Goal: Register for event/course

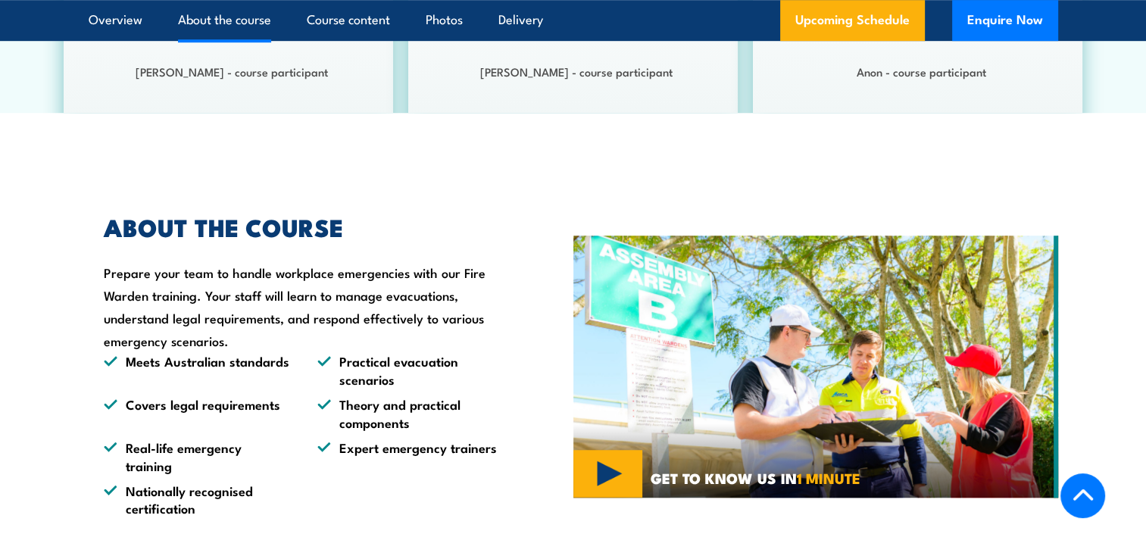
scroll to position [984, 0]
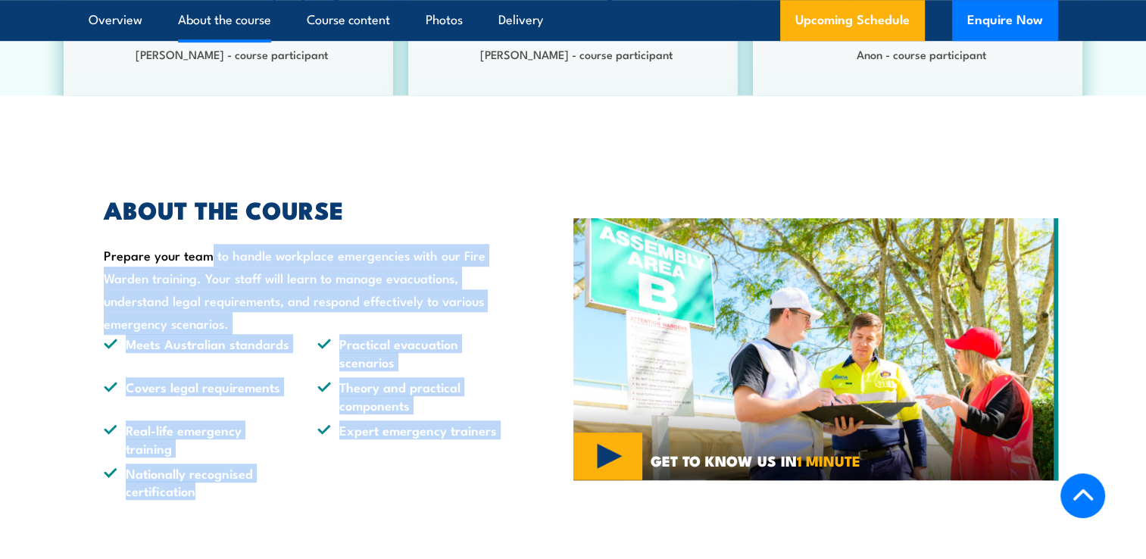
drag, startPoint x: 101, startPoint y: 254, endPoint x: 282, endPoint y: 499, distance: 305.3
click at [282, 499] on div "ABOUT THE COURSE Prepare your team to handle workplace emergencies with our Fir…" at bounding box center [331, 349] width 485 height 376
drag, startPoint x: 282, startPoint y: 499, endPoint x: 170, endPoint y: 427, distance: 133.2
copy div "Prepare your team to handle workplace emergencies with our Fire Warden training…"
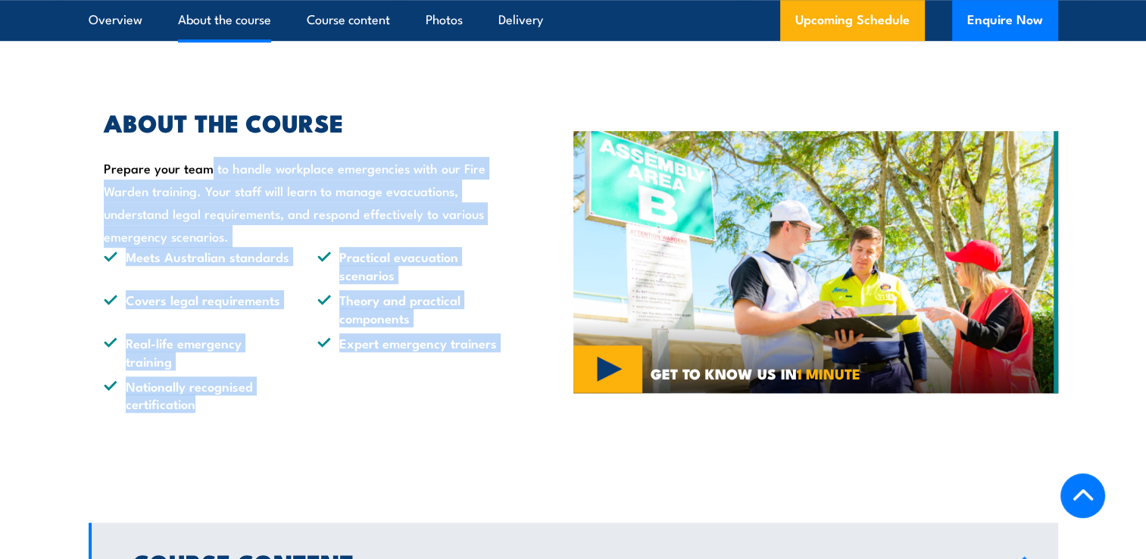
scroll to position [982, 0]
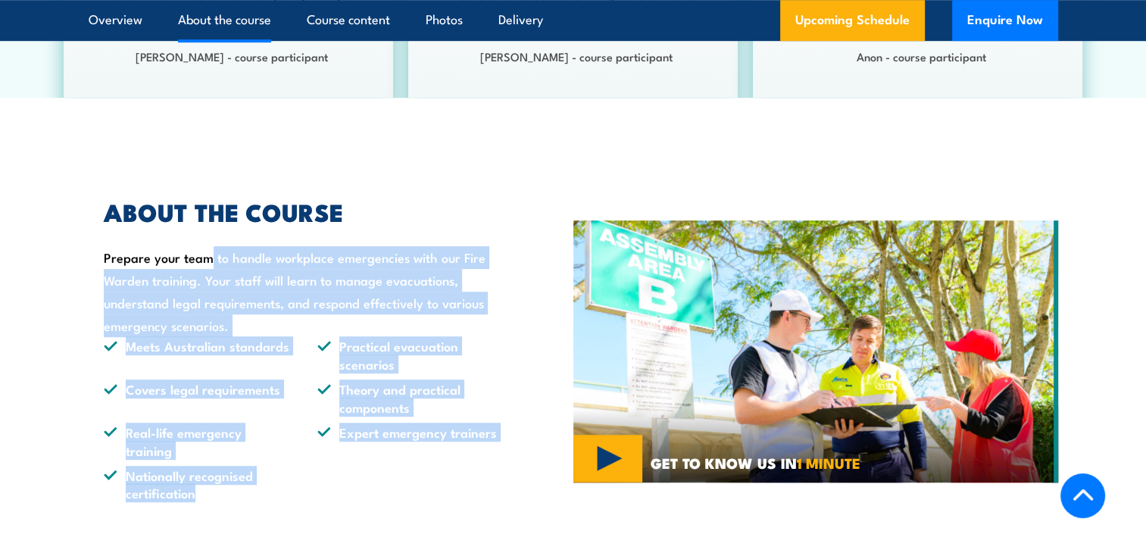
click at [304, 360] on ul "Meets Australian standards Practical evacuation scenarios Covers legal requirem…" at bounding box center [304, 419] width 400 height 164
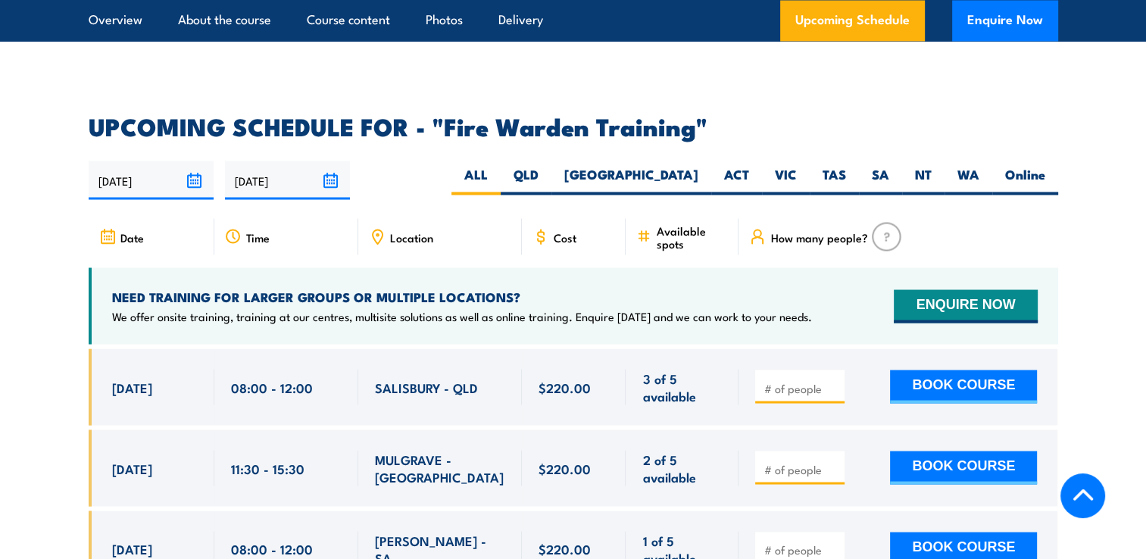
scroll to position [2800, 0]
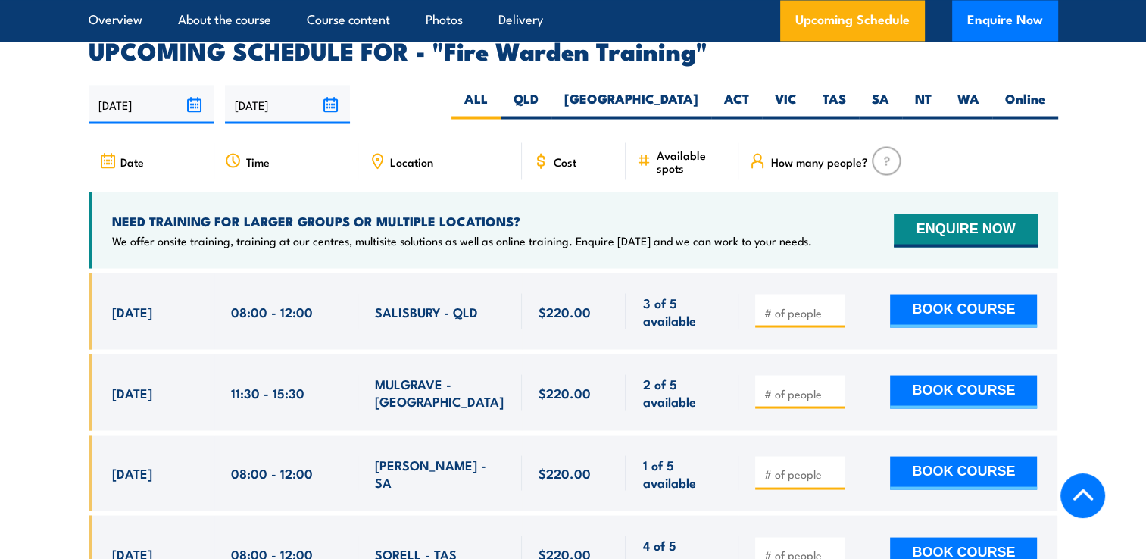
drag, startPoint x: 116, startPoint y: 295, endPoint x: 697, endPoint y: 310, distance: 581.0
click at [697, 310] on div "27 Aug, 2025, 08:00 - 08:00" at bounding box center [573, 311] width 969 height 76
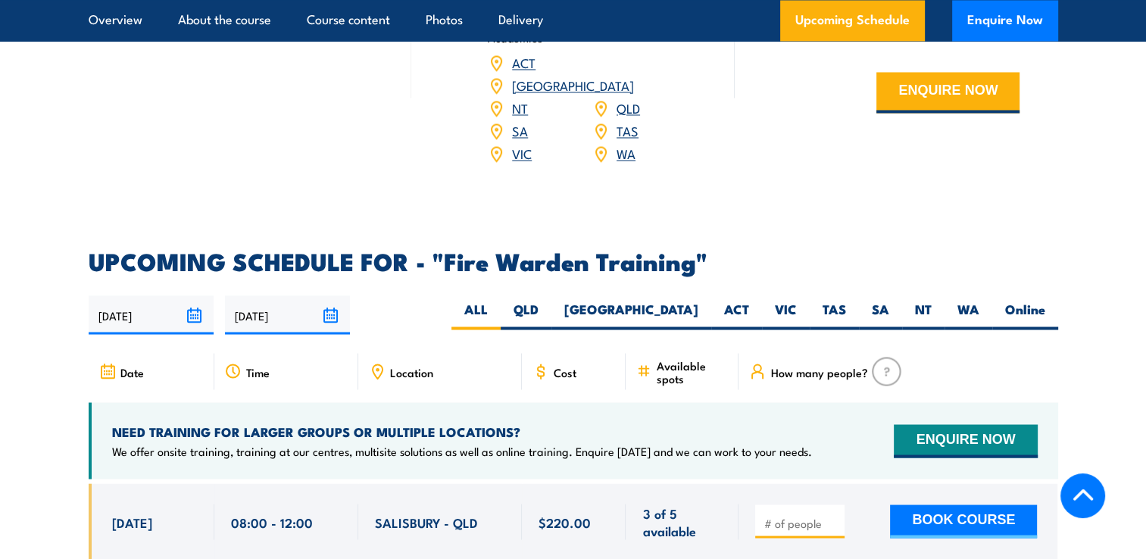
scroll to position [2572, 0]
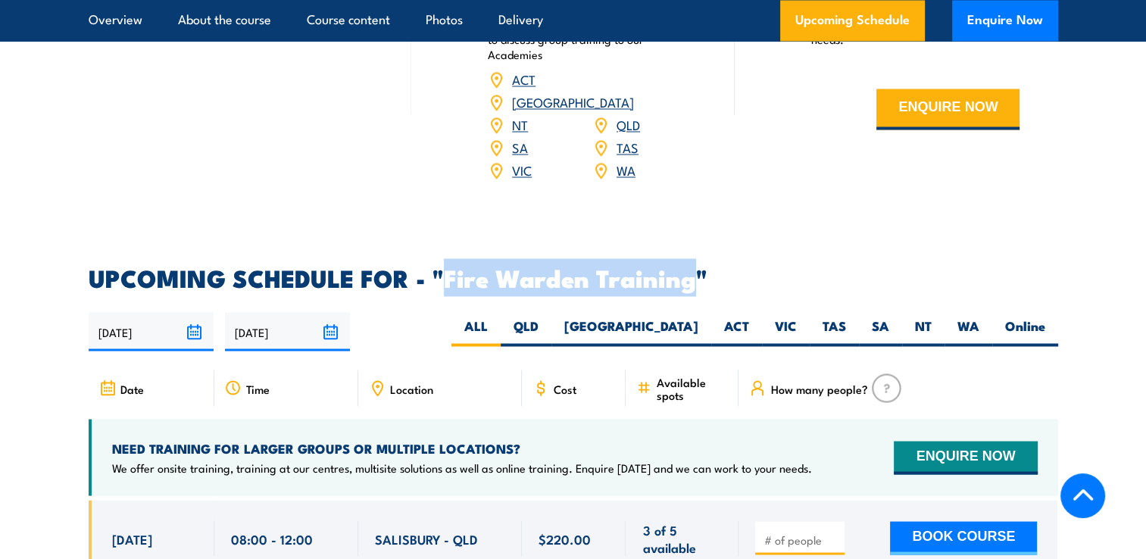
drag, startPoint x: 449, startPoint y: 261, endPoint x: 688, endPoint y: 259, distance: 238.5
click at [688, 267] on h2 "UPCOMING SCHEDULE FOR - "Fire Warden Training"" at bounding box center [573, 277] width 969 height 21
drag, startPoint x: 688, startPoint y: 259, endPoint x: 660, endPoint y: 258, distance: 27.3
copy h2 "Fire Warden Training"
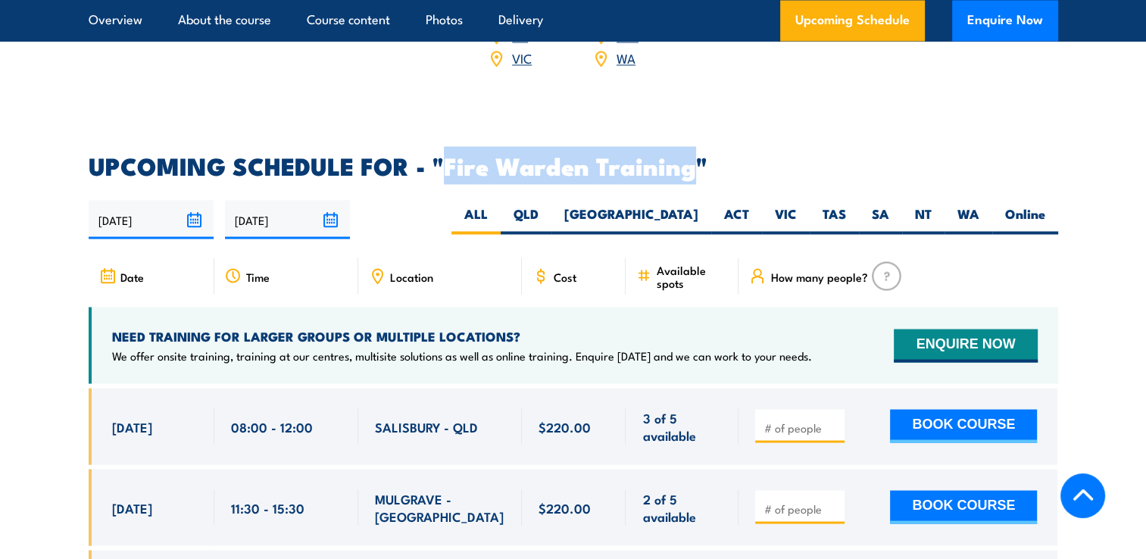
scroll to position [2800, 0]
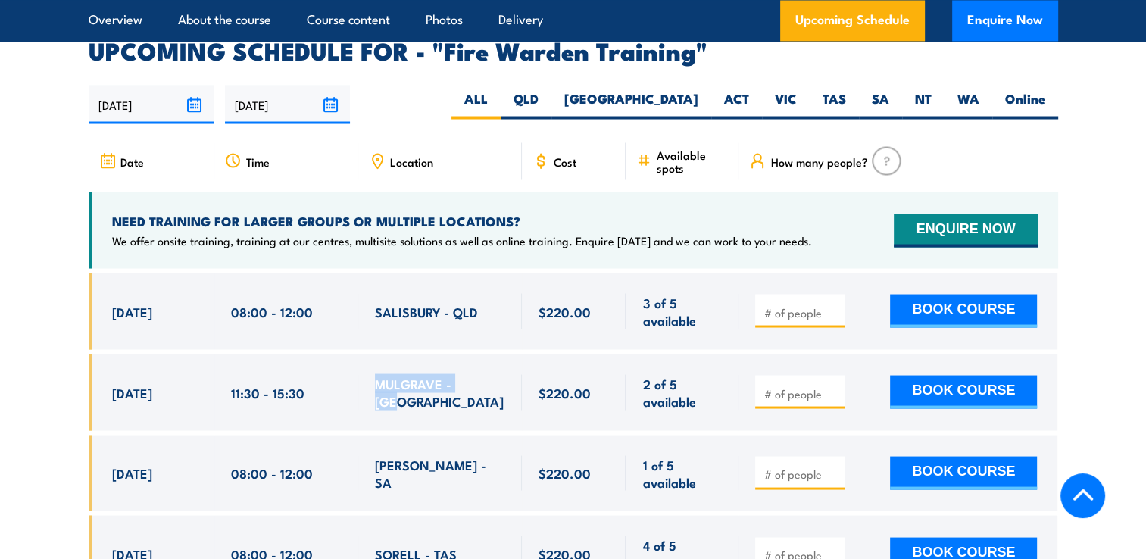
drag, startPoint x: 379, startPoint y: 369, endPoint x: 474, endPoint y: 362, distance: 95.7
click at [474, 374] on span "MULGRAVE - VIC" at bounding box center [440, 392] width 130 height 36
drag, startPoint x: 474, startPoint y: 362, endPoint x: 450, endPoint y: 366, distance: 24.5
copy span "MULGRAVE - VIC"
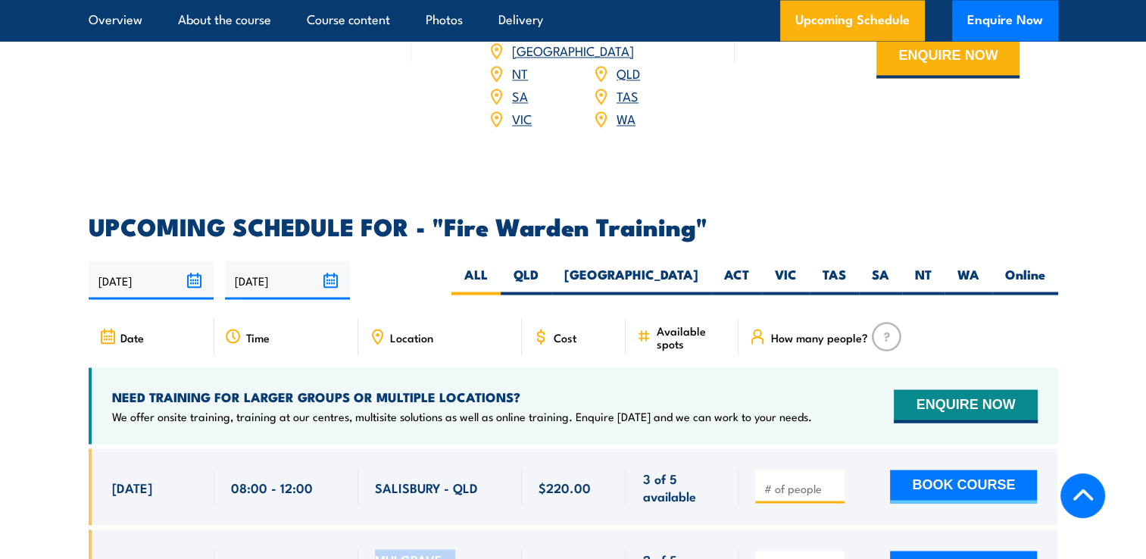
scroll to position [2648, 0]
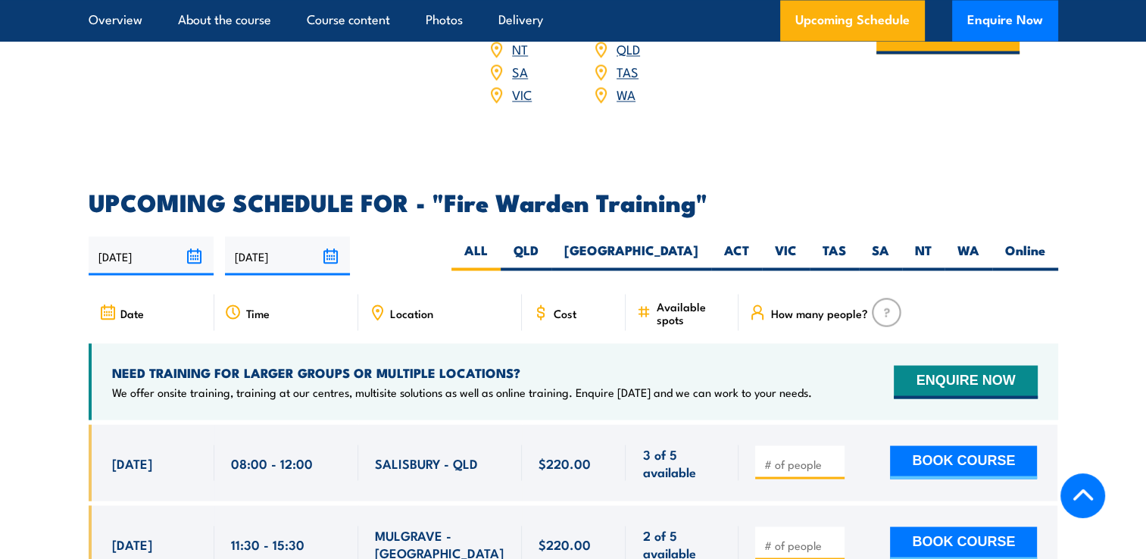
click at [415, 306] on span "Location" at bounding box center [411, 312] width 43 height 13
click at [413, 306] on span "Location" at bounding box center [411, 312] width 43 height 13
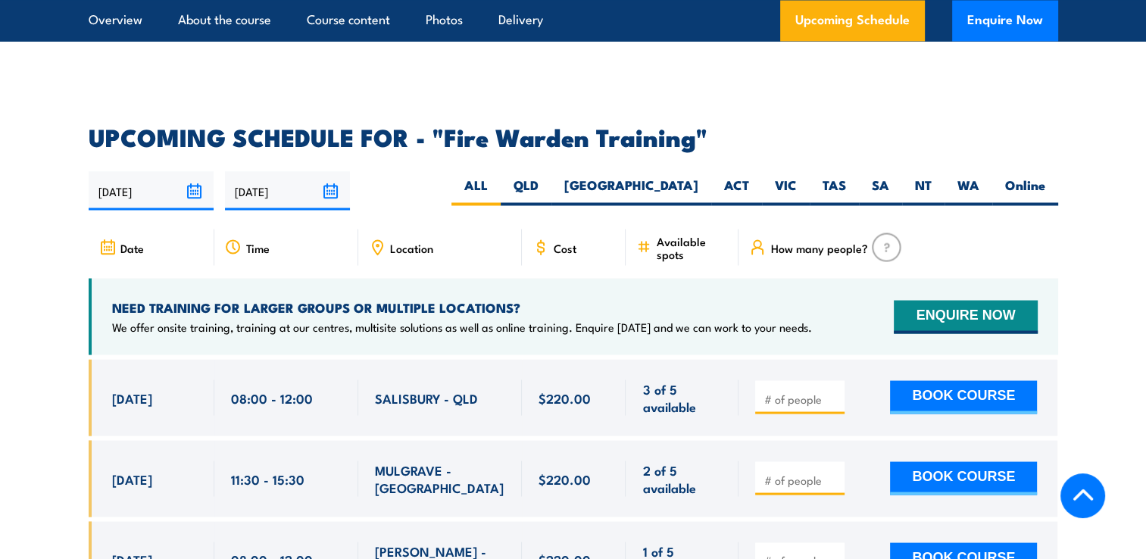
scroll to position [2800, 0]
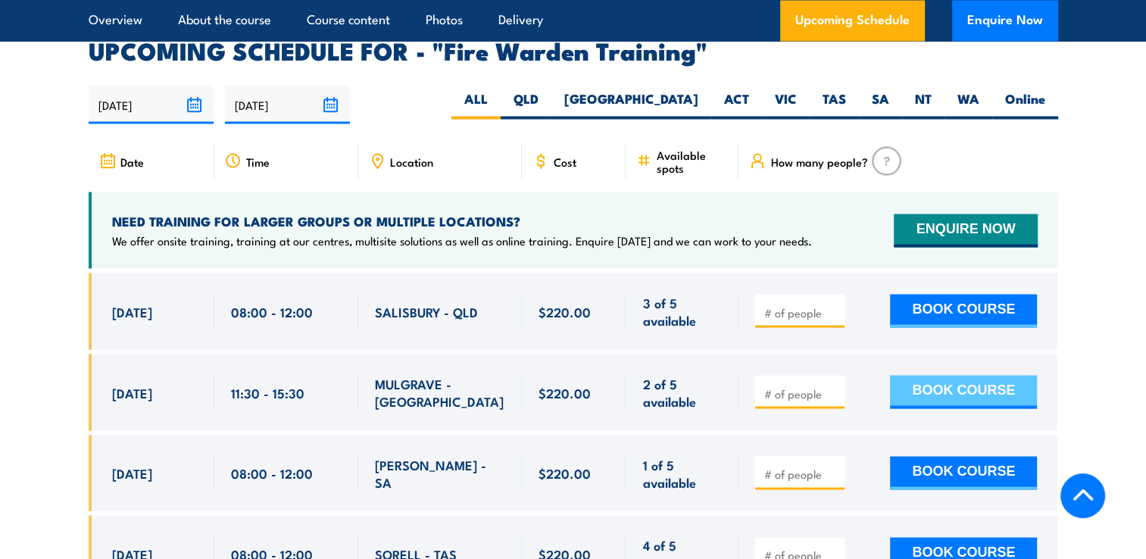
click at [927, 375] on button "BOOK COURSE" at bounding box center [963, 391] width 147 height 33
click at [844, 395] on div at bounding box center [897, 392] width 319 height 76
click at [800, 385] on input "number" at bounding box center [801, 392] width 76 height 15
type input "1"
click at [828, 385] on input "1" at bounding box center [801, 392] width 76 height 15
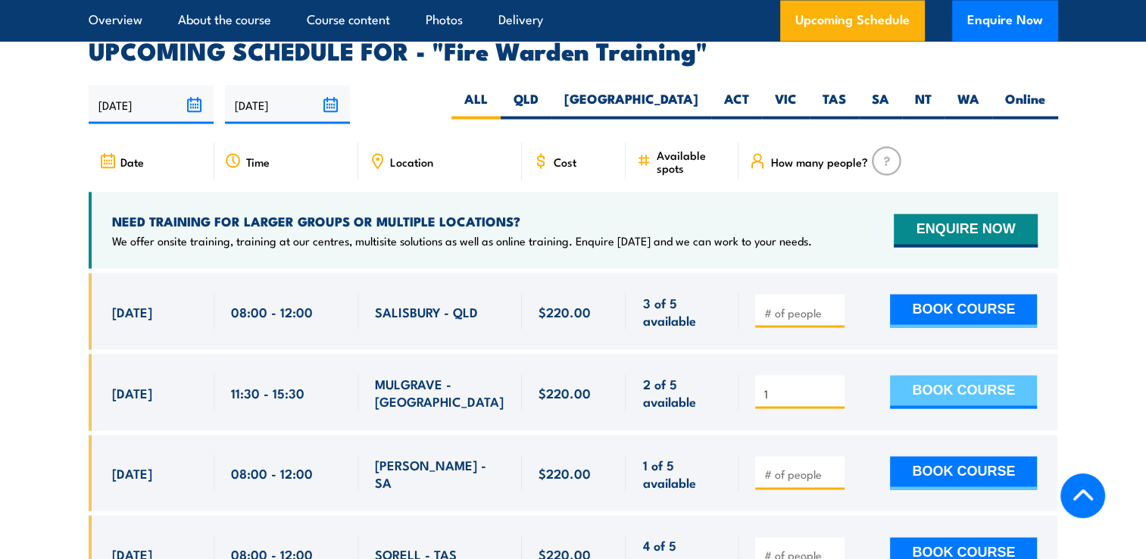
click at [906, 375] on button "BOOK COURSE" at bounding box center [963, 391] width 147 height 33
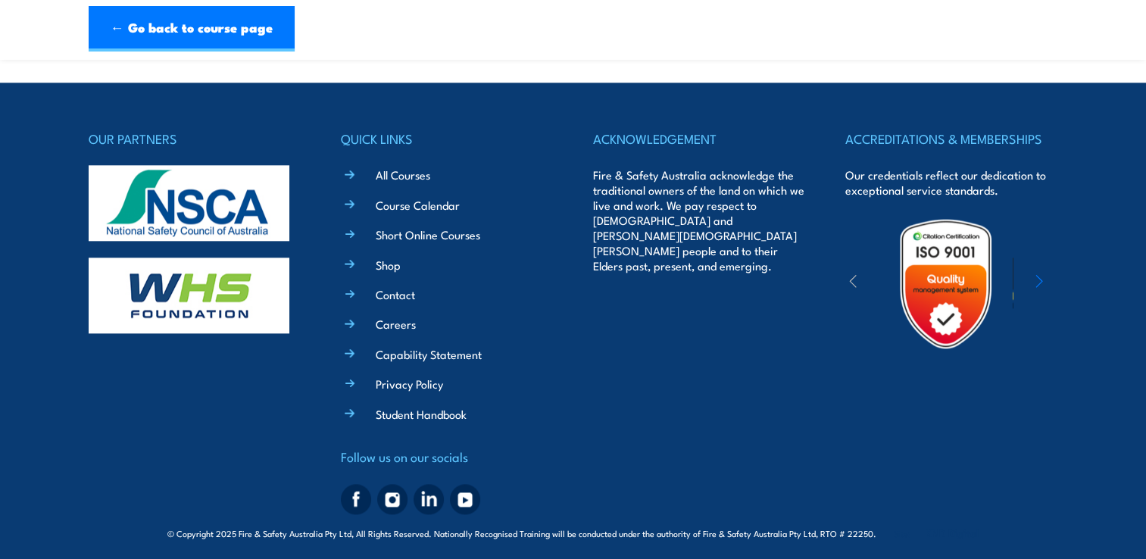
scroll to position [1691, 0]
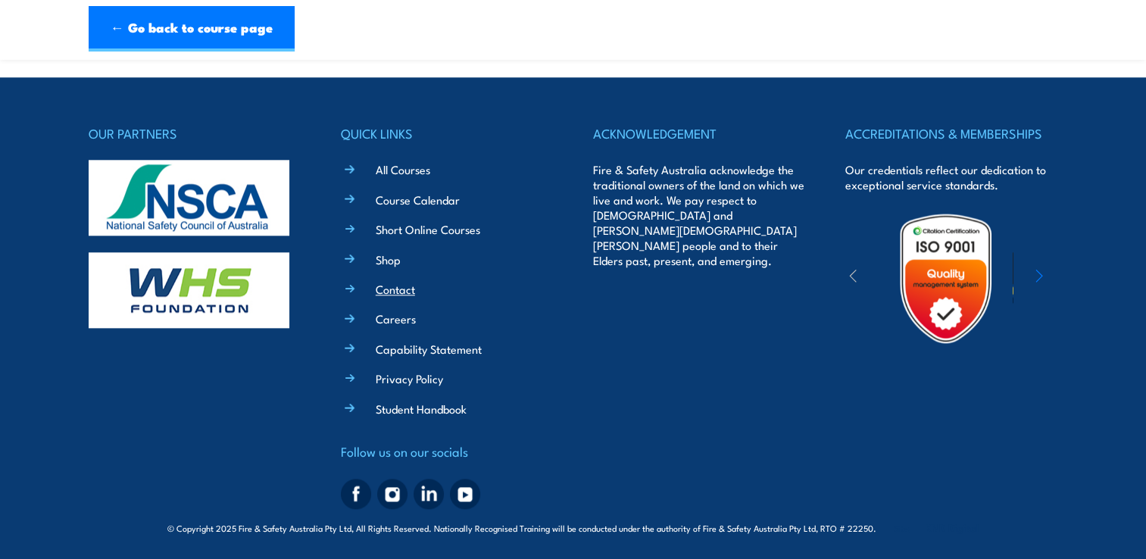
click at [395, 289] on link "Contact" at bounding box center [395, 289] width 39 height 16
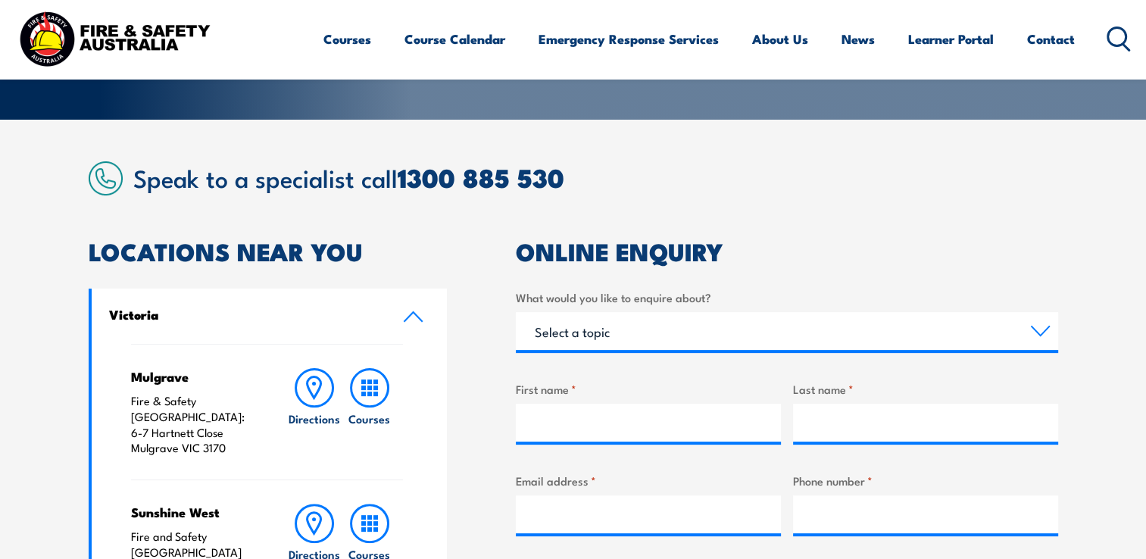
scroll to position [379, 0]
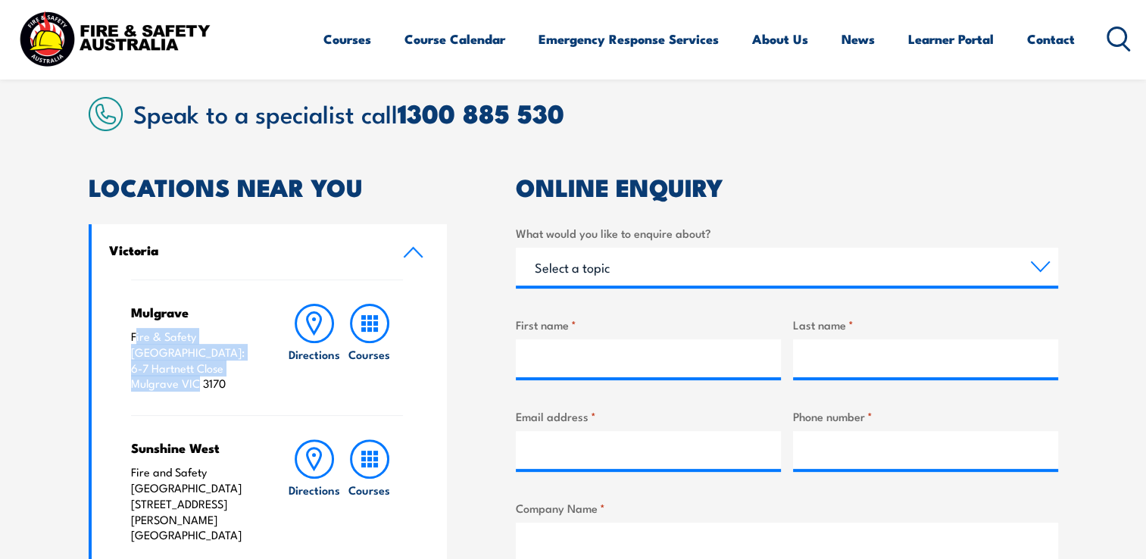
drag, startPoint x: 136, startPoint y: 335, endPoint x: 192, endPoint y: 373, distance: 67.0
click at [192, 373] on p "Fire & Safety Australia: 6-7 Hartnett Close Mulgrave VIC 3170" at bounding box center [194, 360] width 126 height 63
drag, startPoint x: 190, startPoint y: 370, endPoint x: 116, endPoint y: 329, distance: 84.7
click at [116, 329] on div "Mulgrave Fire & Safety Australia: 6-7 Hartnett Close Mulgrave VIC 3170 Directio…" at bounding box center [270, 422] width 356 height 287
drag, startPoint x: 133, startPoint y: 333, endPoint x: 232, endPoint y: 369, distance: 104.7
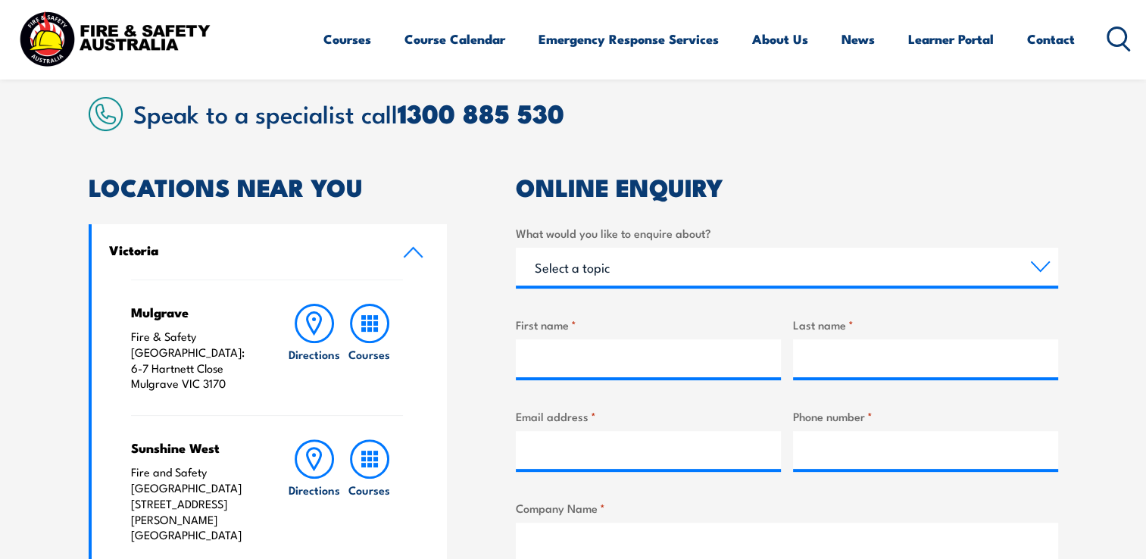
click at [232, 369] on p "Fire & Safety Australia: 6-7 Hartnett Close Mulgrave VIC 3170" at bounding box center [194, 360] width 126 height 63
drag, startPoint x: 232, startPoint y: 369, endPoint x: 193, endPoint y: 352, distance: 42.1
copy p "Fire & Safety Australia: 6-7 Hartnett Close Mulgrave VIC 3170"
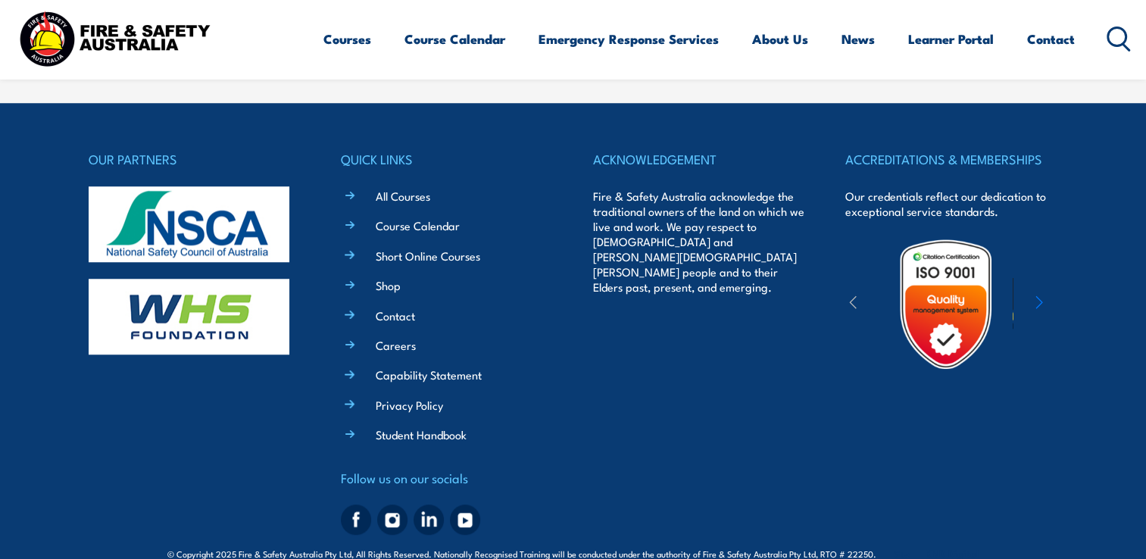
scroll to position [1308, 0]
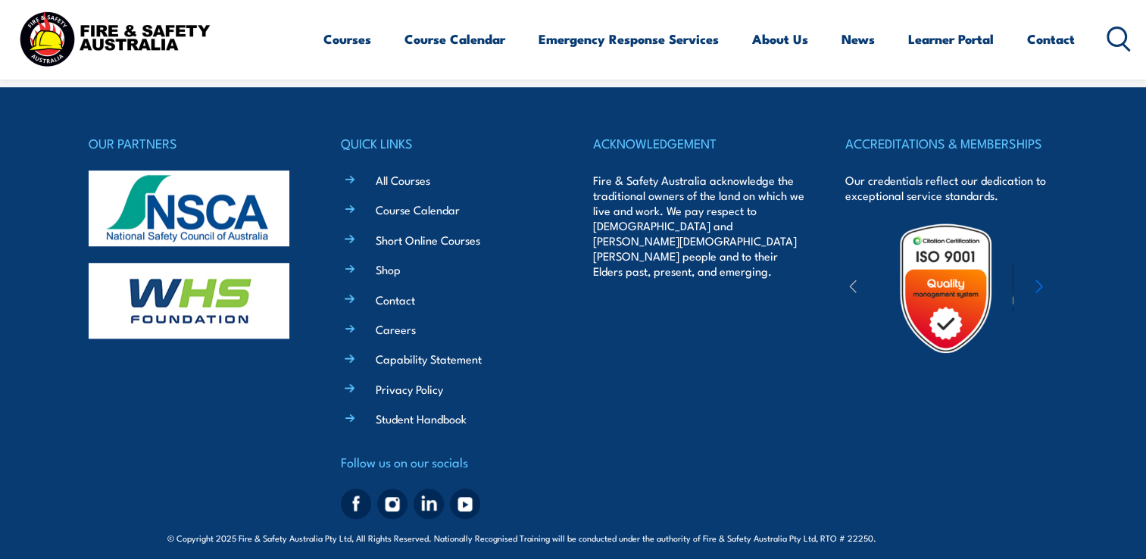
click at [373, 295] on li "Contact" at bounding box center [458, 298] width 190 height 17
click at [390, 292] on link "Contact" at bounding box center [395, 300] width 39 height 16
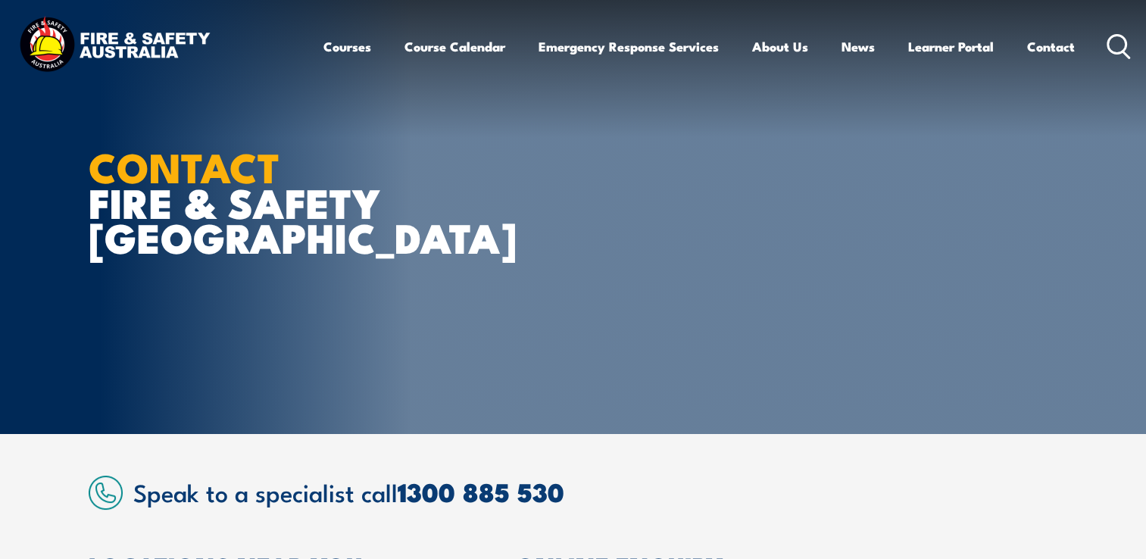
click at [106, 39] on img at bounding box center [114, 46] width 198 height 65
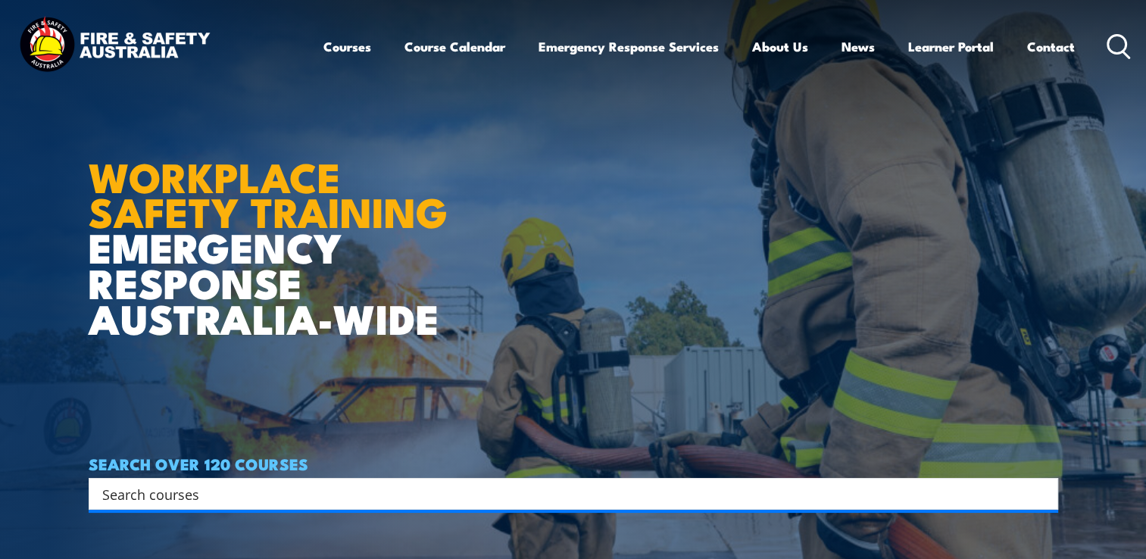
drag, startPoint x: 97, startPoint y: 45, endPoint x: 455, endPoint y: 120, distance: 366.1
click at [455, 120] on article "WORKPLACE SAFETY TRAINING EMERGENCY RESPONSE [GEOGRAPHIC_DATA]-WIDE SEARCH OVER…" at bounding box center [573, 279] width 969 height 559
